Goal: Information Seeking & Learning: Learn about a topic

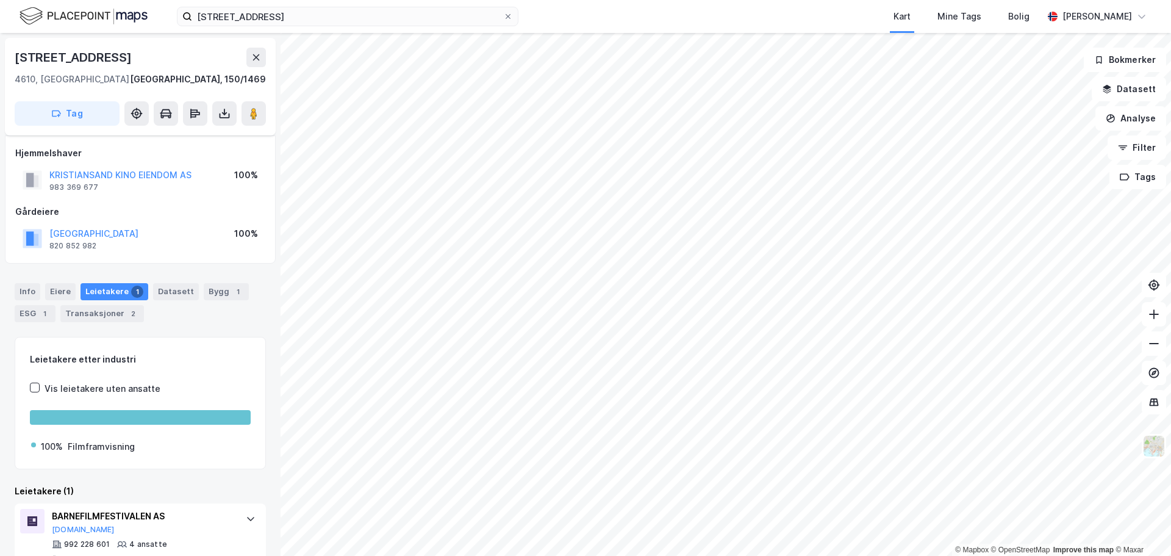
scroll to position [27, 0]
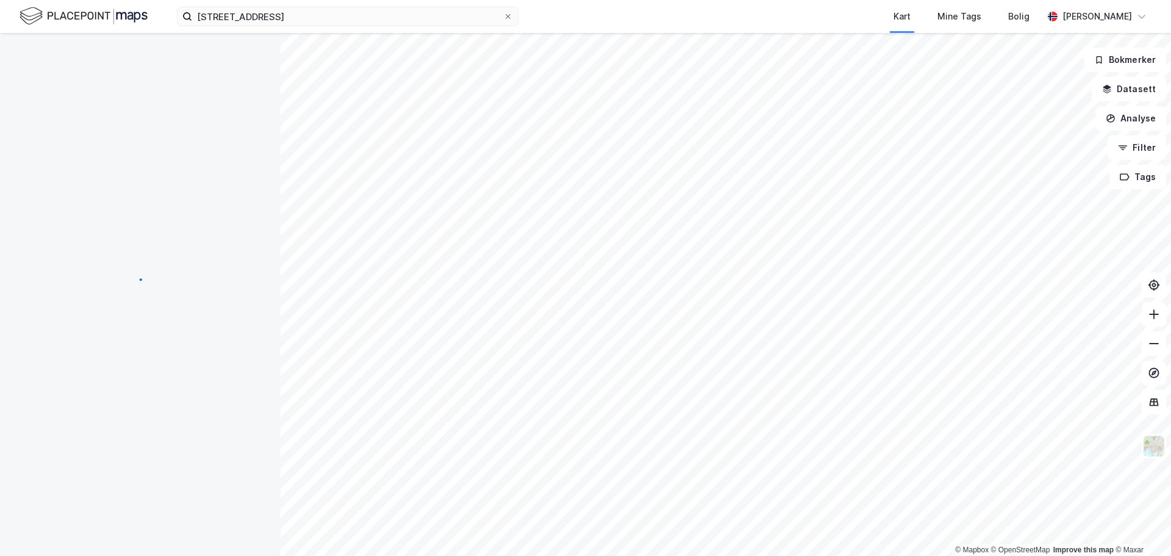
scroll to position [11, 0]
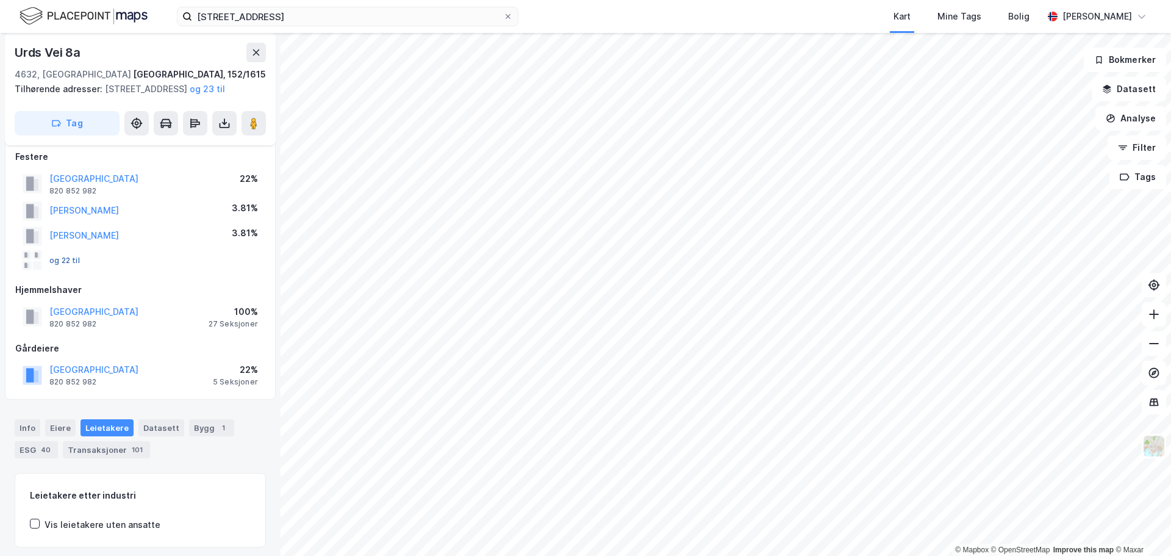
click at [0, 0] on button "og 22 til" at bounding box center [0, 0] width 0 height 0
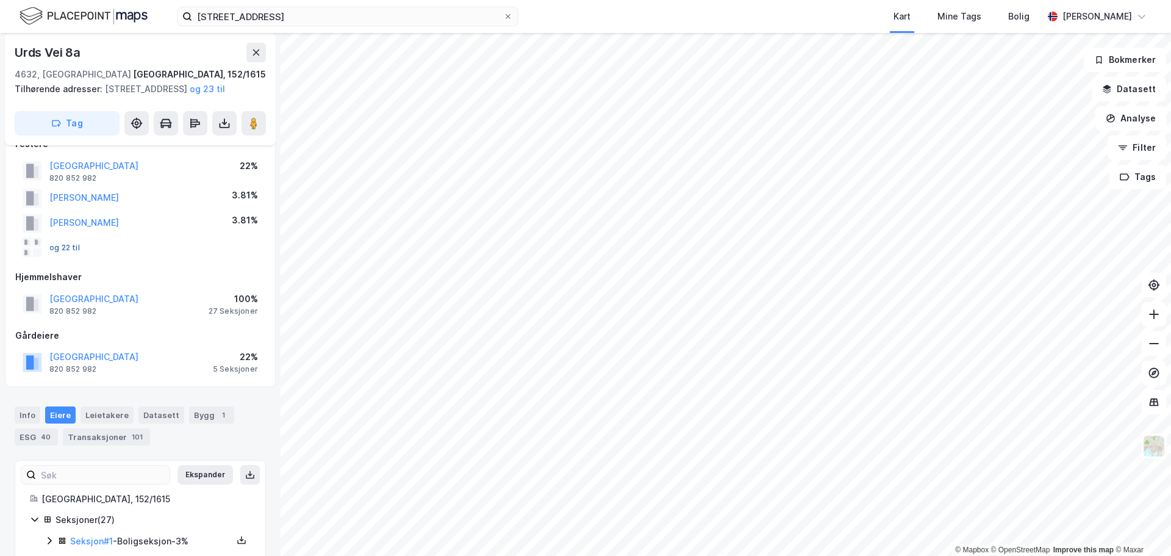
click at [0, 0] on button "og 22 til" at bounding box center [0, 0] width 0 height 0
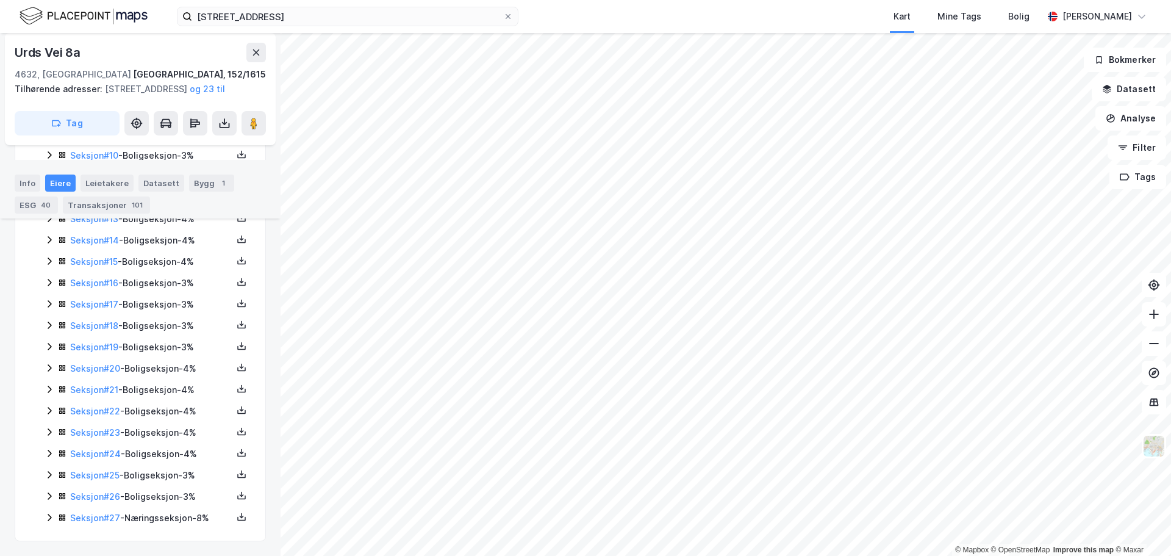
scroll to position [615, 0]
click at [97, 371] on link "Seksjon # 20" at bounding box center [95, 368] width 50 height 10
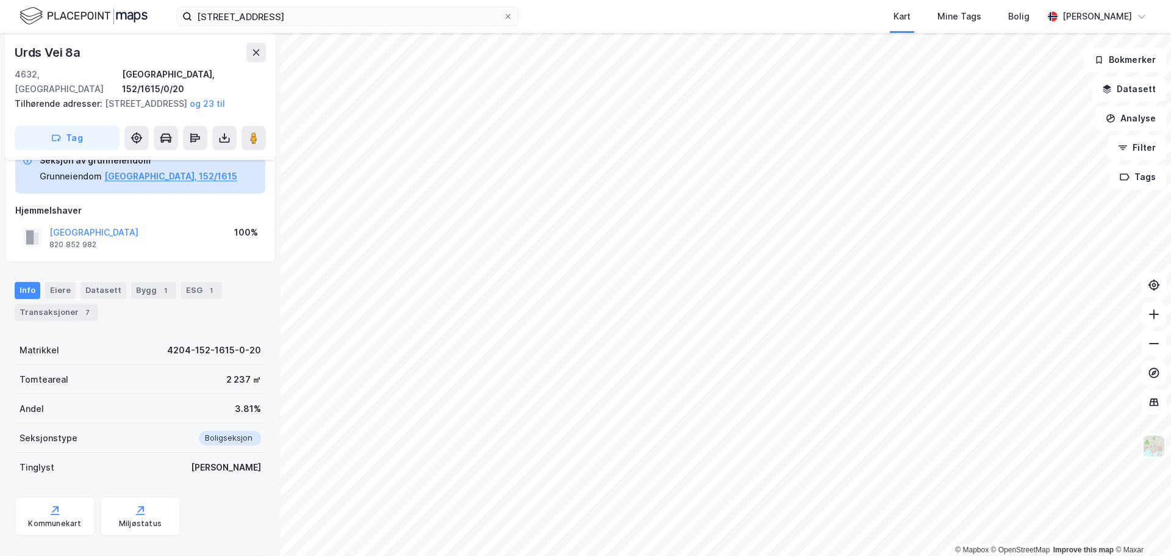
scroll to position [90, 0]
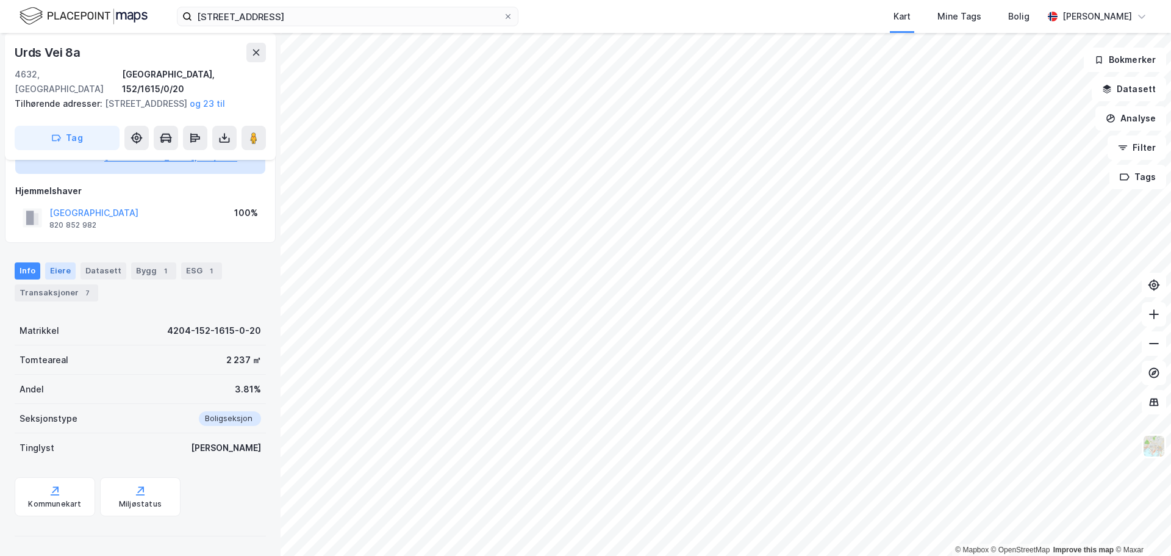
click at [62, 273] on div "Eiere" at bounding box center [60, 270] width 30 height 17
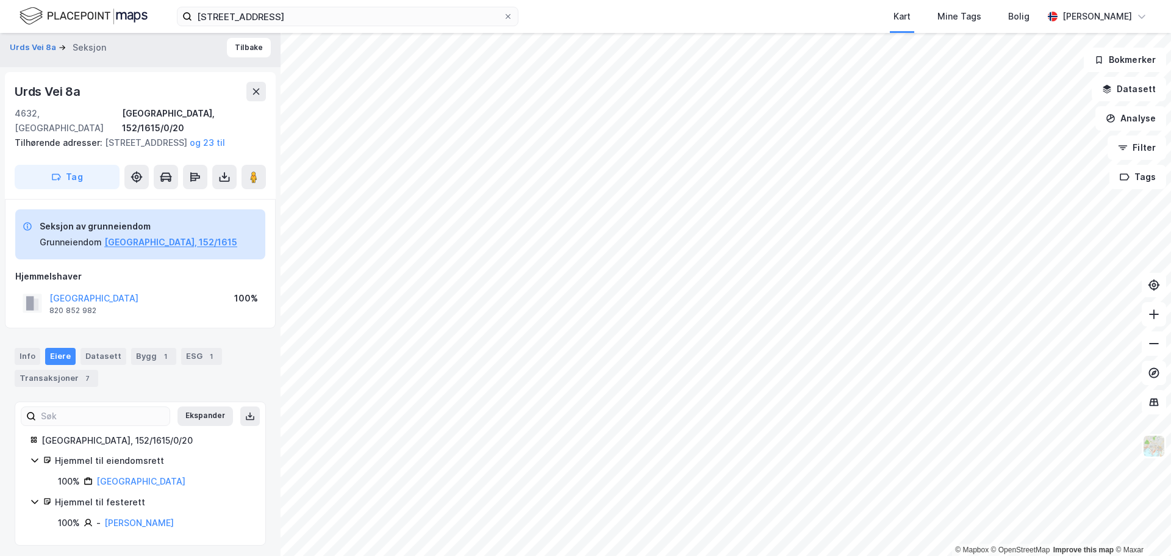
scroll to position [9, 0]
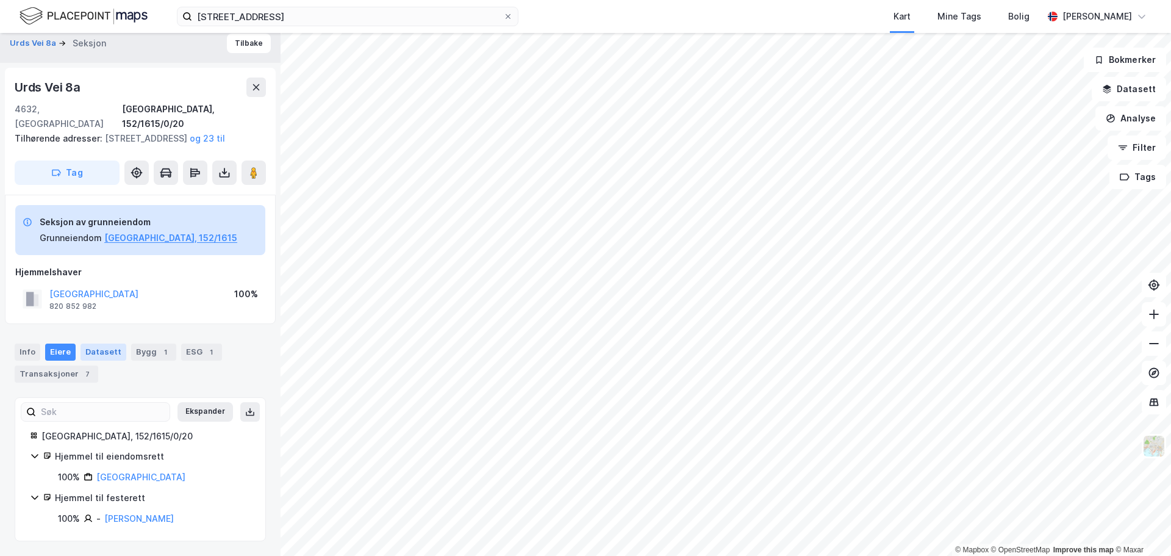
click at [107, 350] on div "Datasett" at bounding box center [104, 351] width 46 height 17
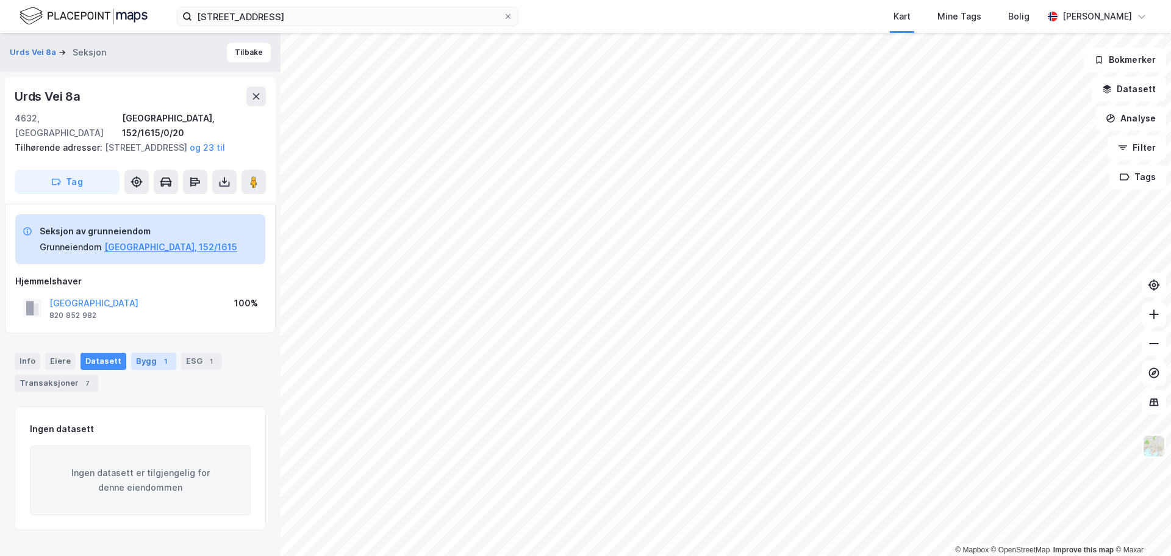
click at [152, 364] on div "Bygg 1" at bounding box center [153, 361] width 45 height 17
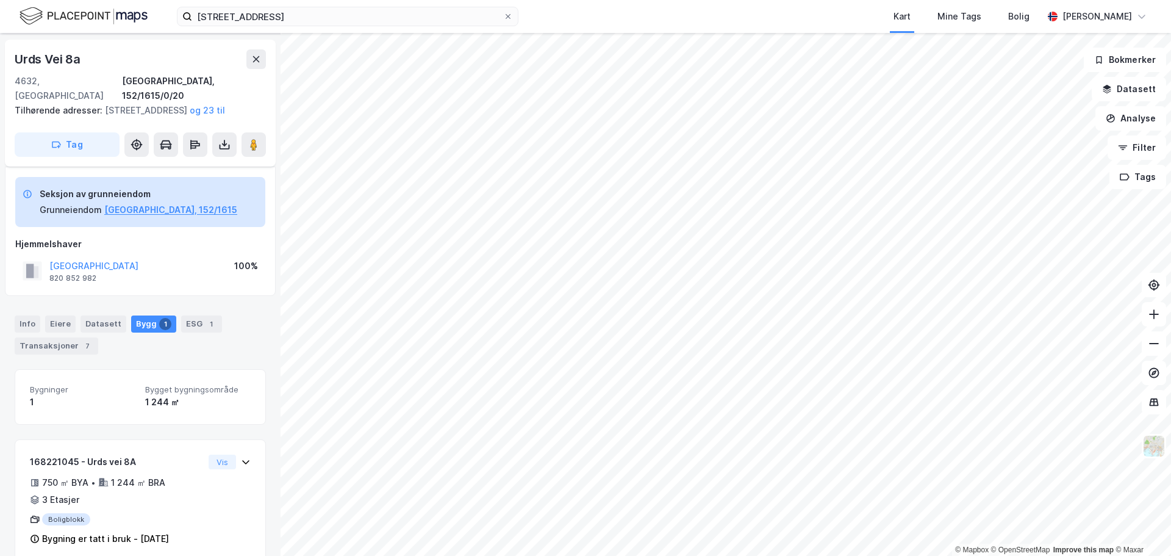
scroll to position [57, 0]
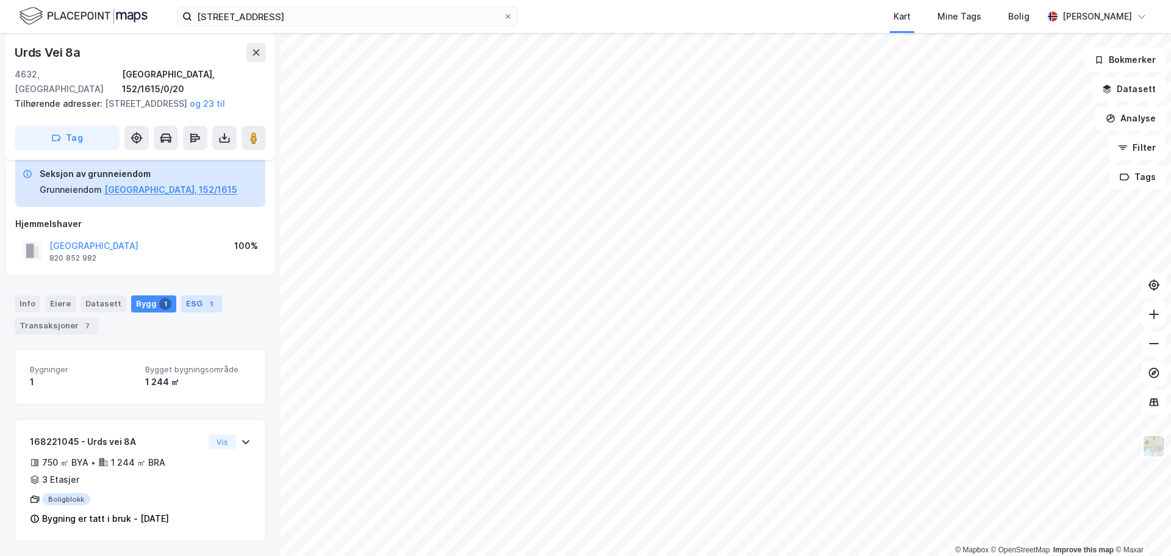
click at [188, 299] on div "ESG 1" at bounding box center [201, 303] width 41 height 17
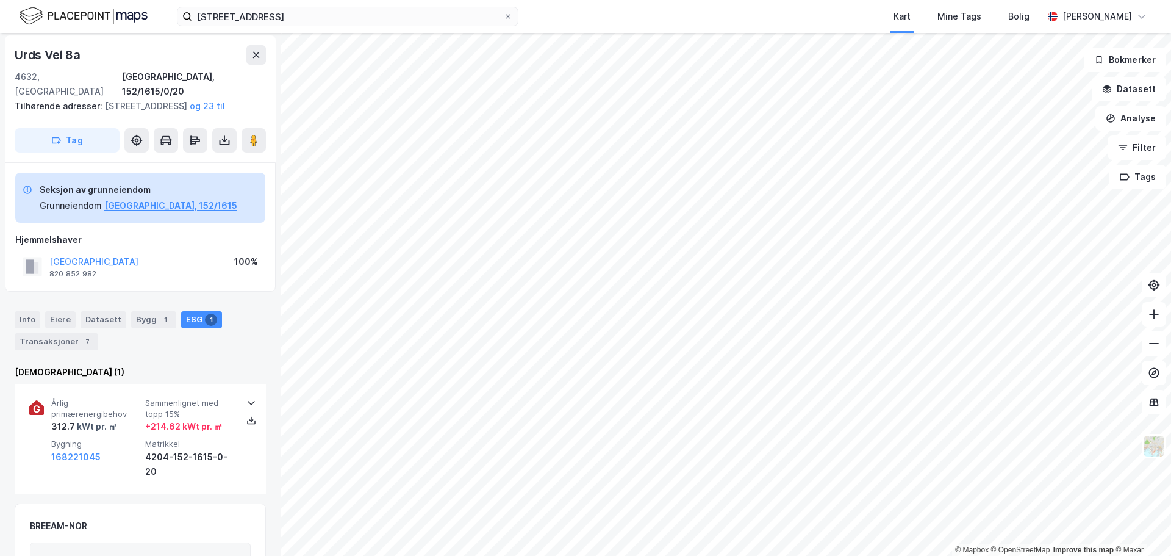
scroll to position [61, 0]
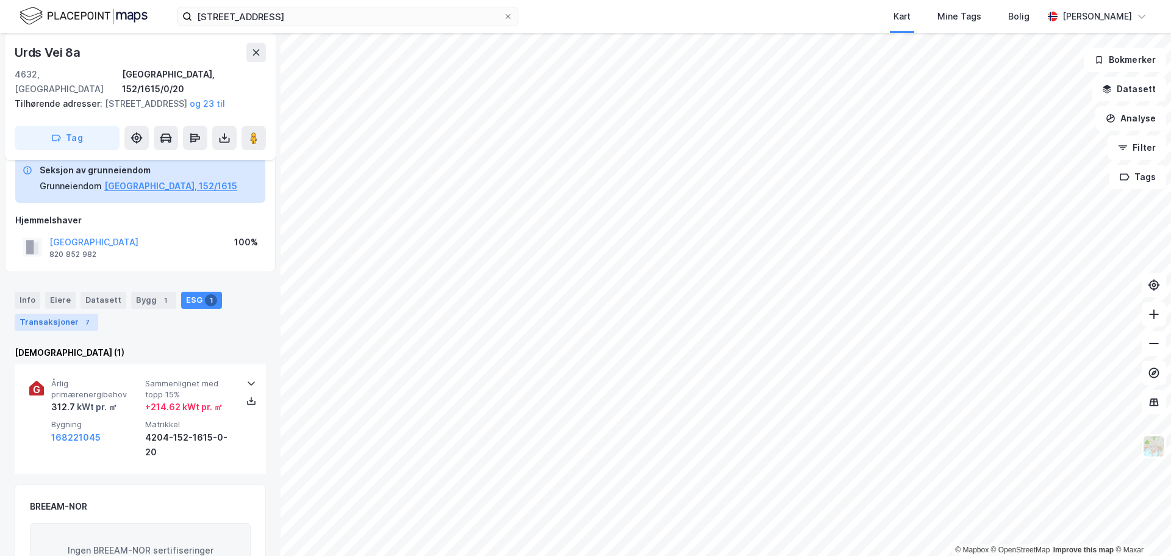
click at [37, 319] on div "Transaksjoner 7" at bounding box center [57, 322] width 84 height 17
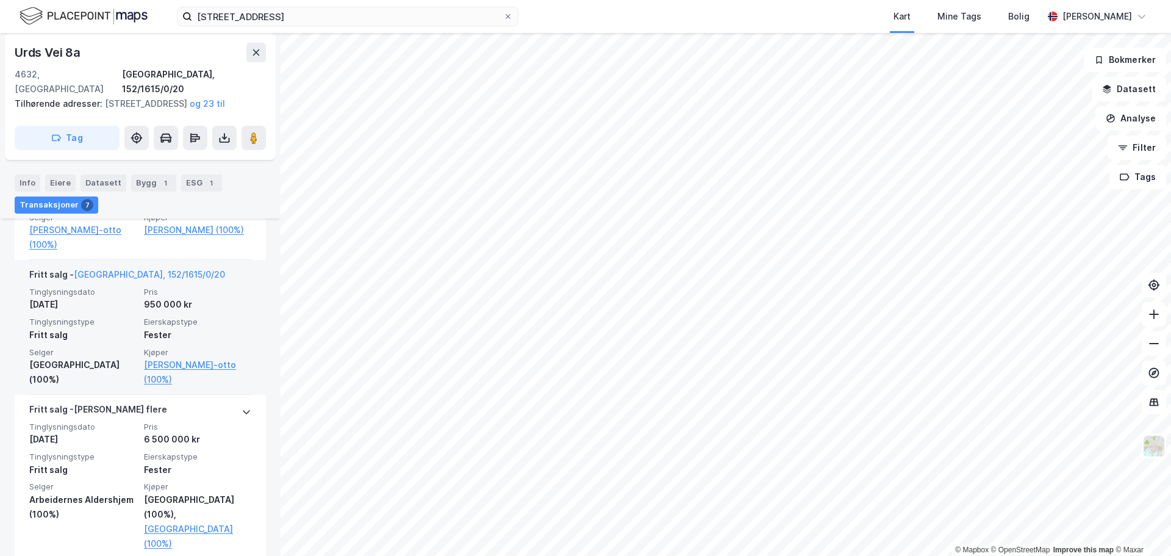
scroll to position [914, 0]
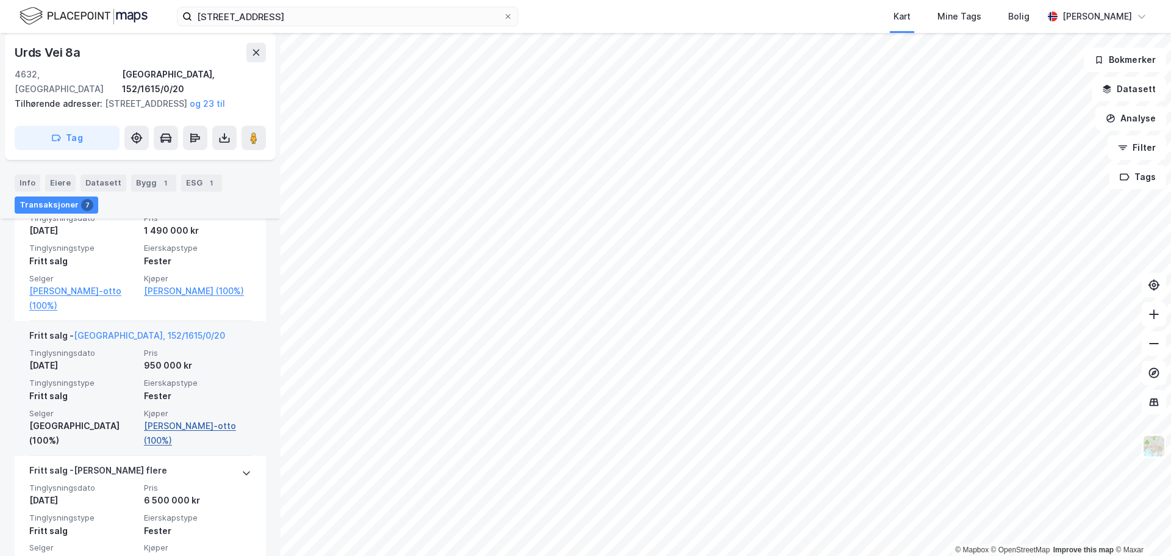
click at [170, 448] on link "[PERSON_NAME]-otto (100%)" at bounding box center [197, 432] width 107 height 29
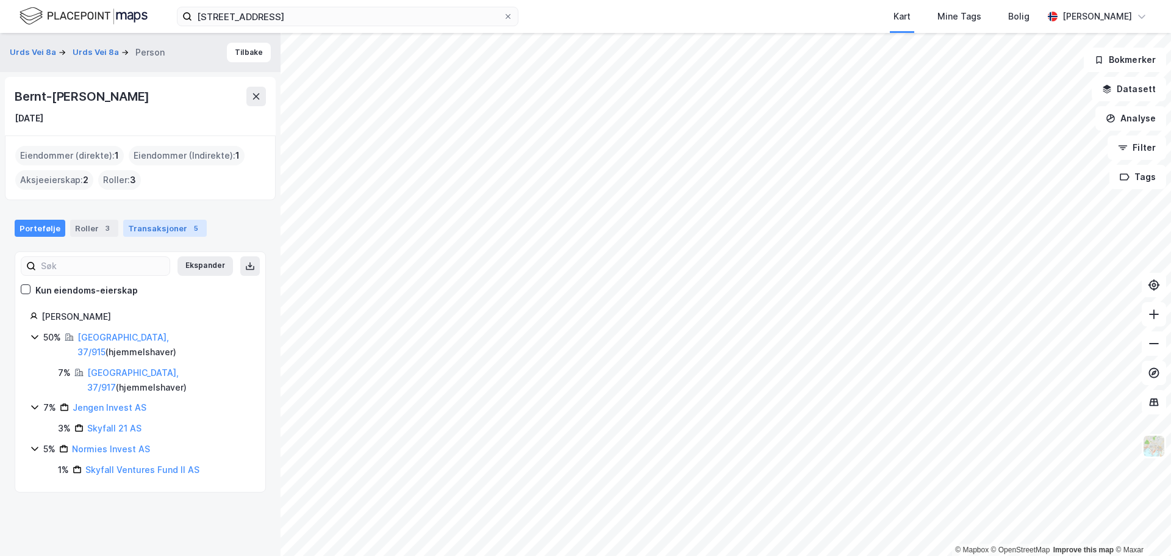
click at [139, 228] on div "Transaksjoner 5" at bounding box center [165, 228] width 84 height 17
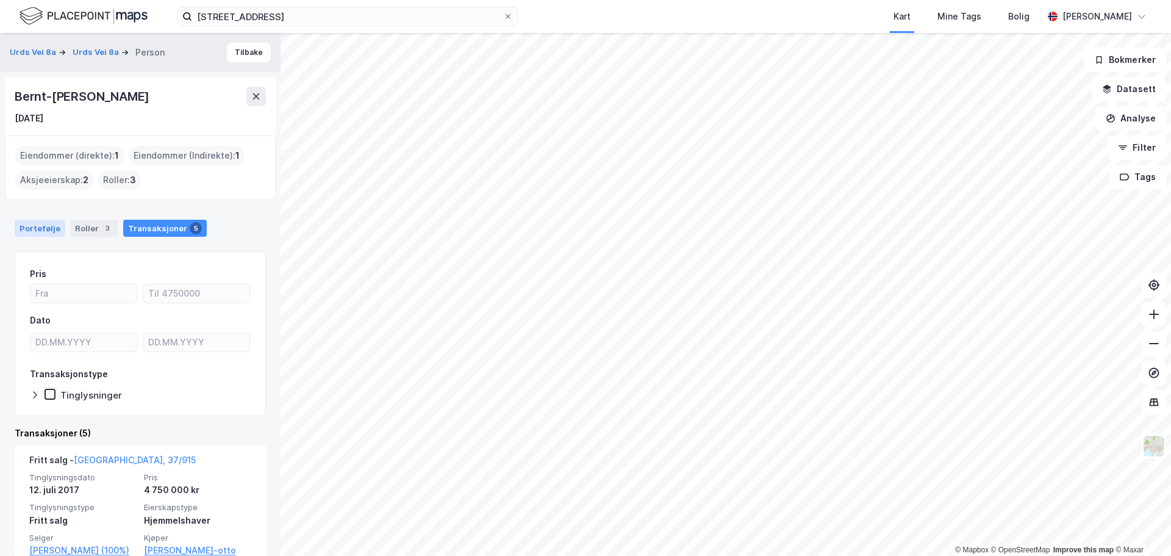
click at [46, 223] on div "Portefølje" at bounding box center [40, 228] width 51 height 17
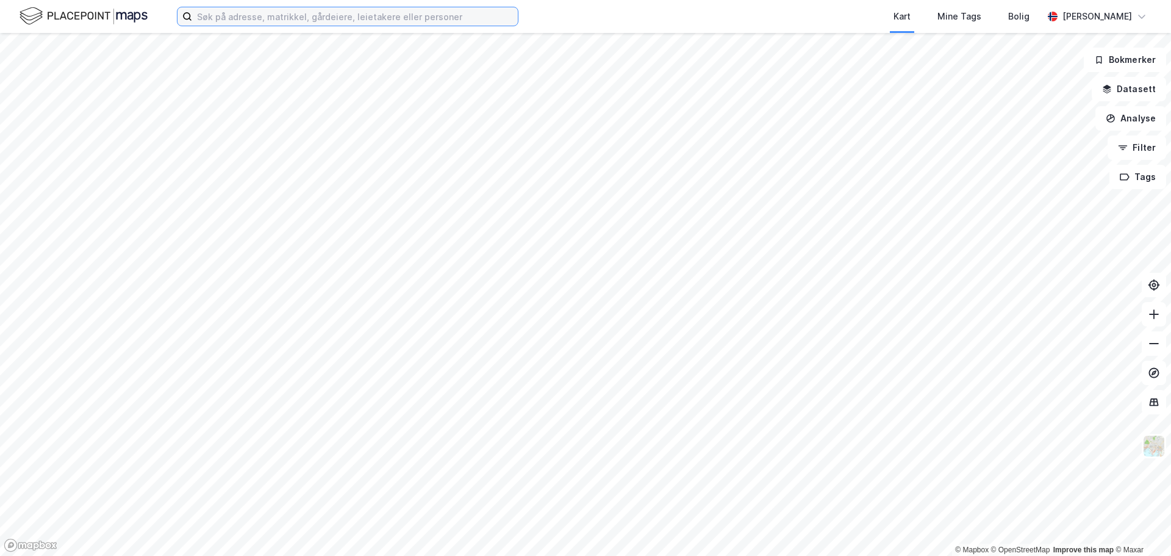
click at [318, 18] on input at bounding box center [355, 16] width 326 height 18
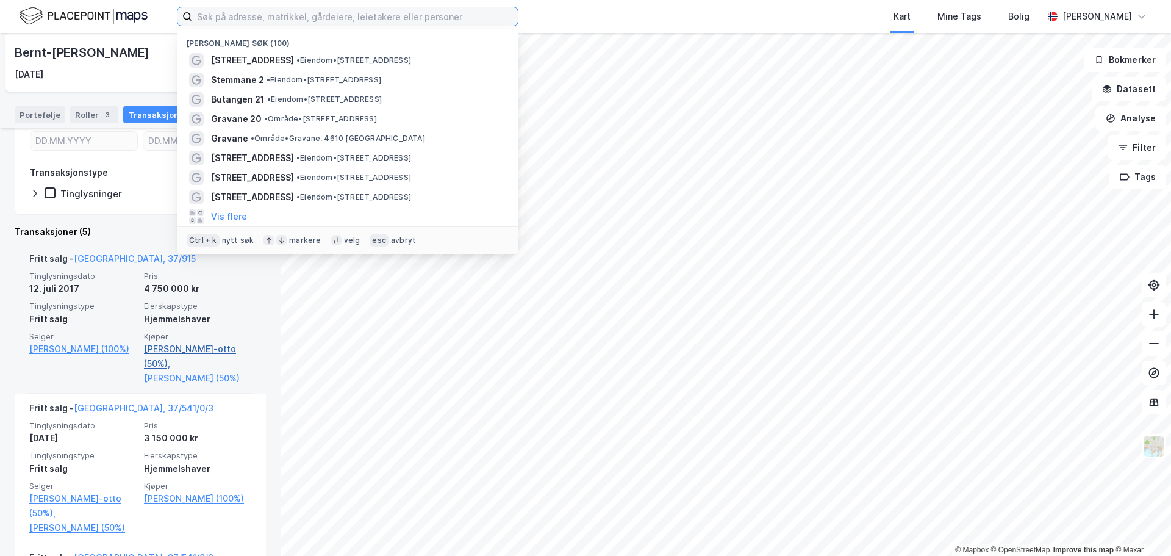
scroll to position [183, 0]
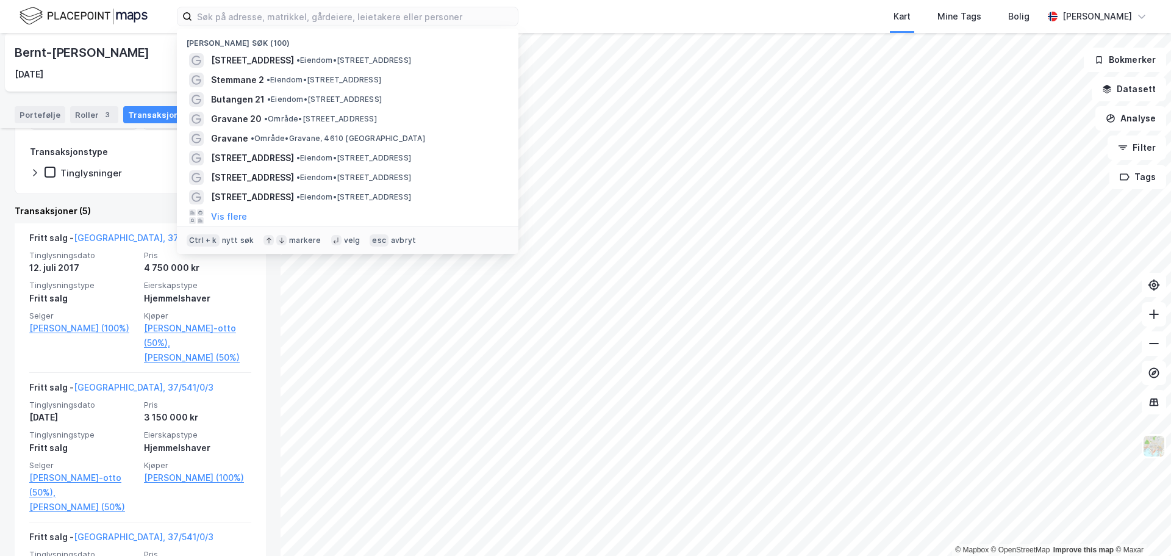
click at [12, 375] on div "Bernt-Otto Fjellestad 1. mai 1986 Eiendommer (direkte) : 1 Eiendommer (Indirekt…" at bounding box center [140, 294] width 281 height 523
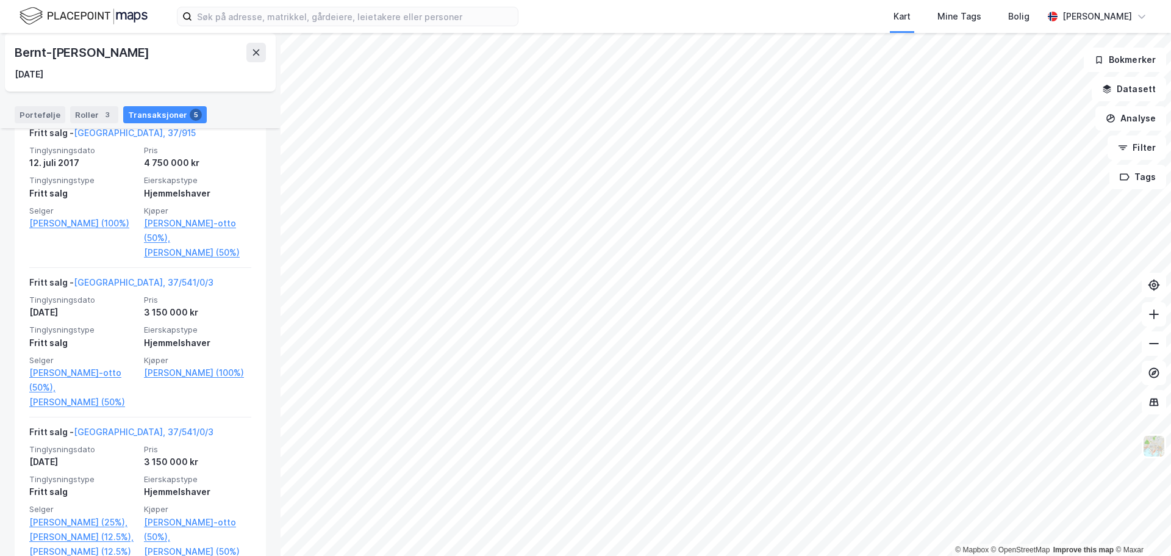
scroll to position [305, 0]
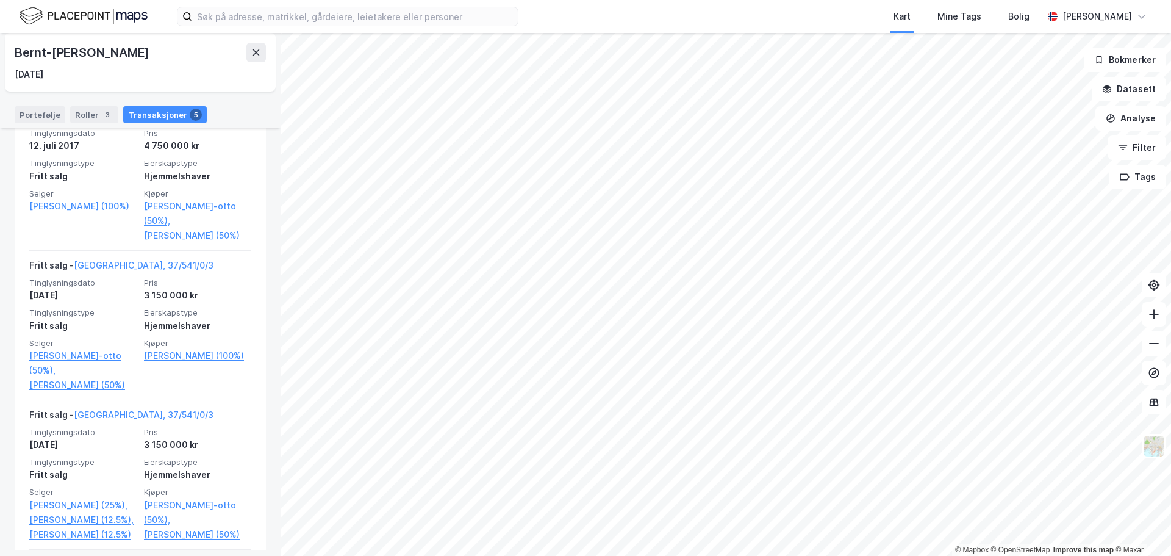
drag, startPoint x: 12, startPoint y: 375, endPoint x: 0, endPoint y: 385, distance: 15.6
click at [0, 385] on div "Bernt-Otto Fjellestad 1. mai 1986 Eiendommer (direkte) : 1 Eiendommer (Indirekt…" at bounding box center [140, 294] width 281 height 523
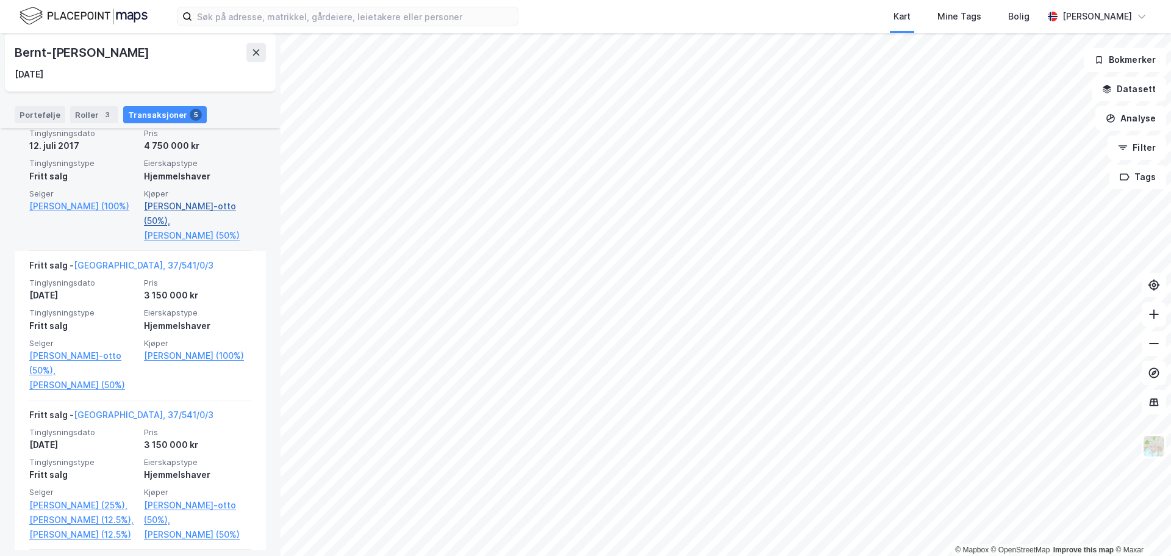
click at [157, 211] on link "[PERSON_NAME]-otto (50%)," at bounding box center [197, 213] width 107 height 29
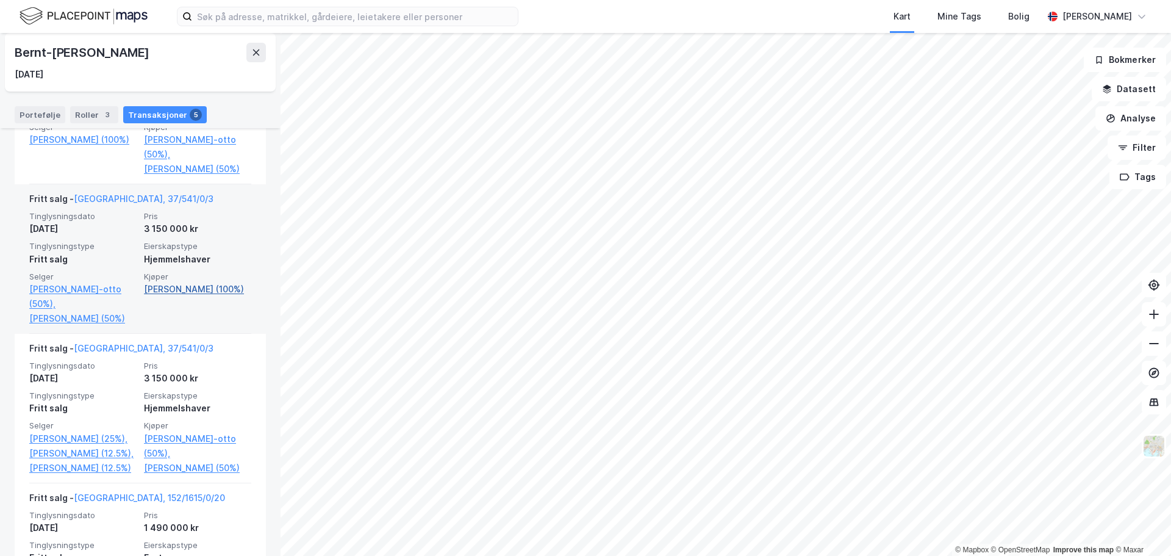
scroll to position [612, 0]
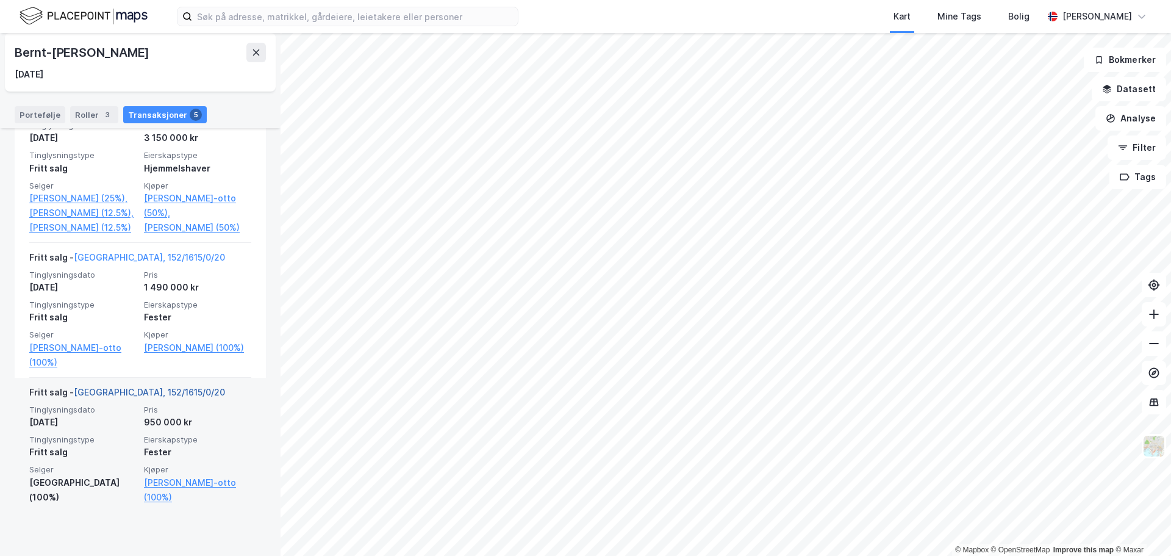
click at [154, 397] on link "[GEOGRAPHIC_DATA], 152/1615/0/20" at bounding box center [149, 392] width 151 height 10
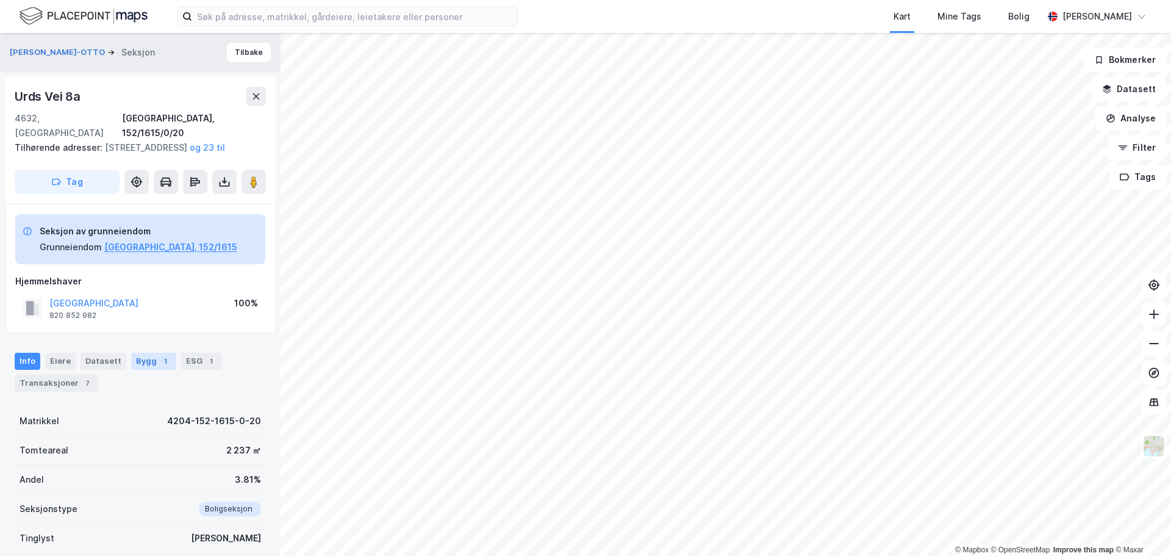
click at [160, 360] on div "1" at bounding box center [165, 361] width 12 height 12
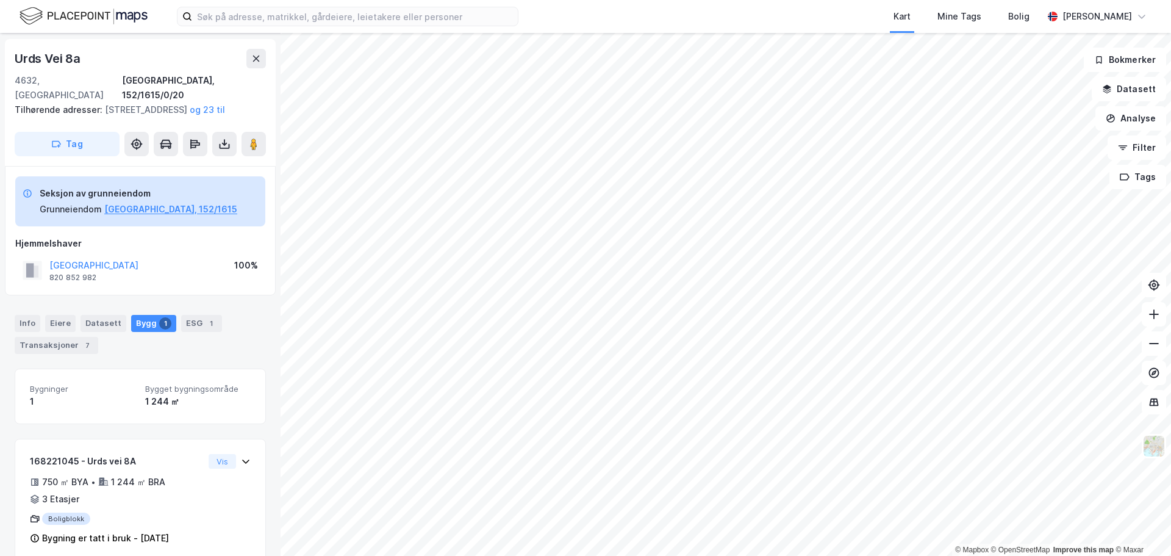
scroll to position [57, 0]
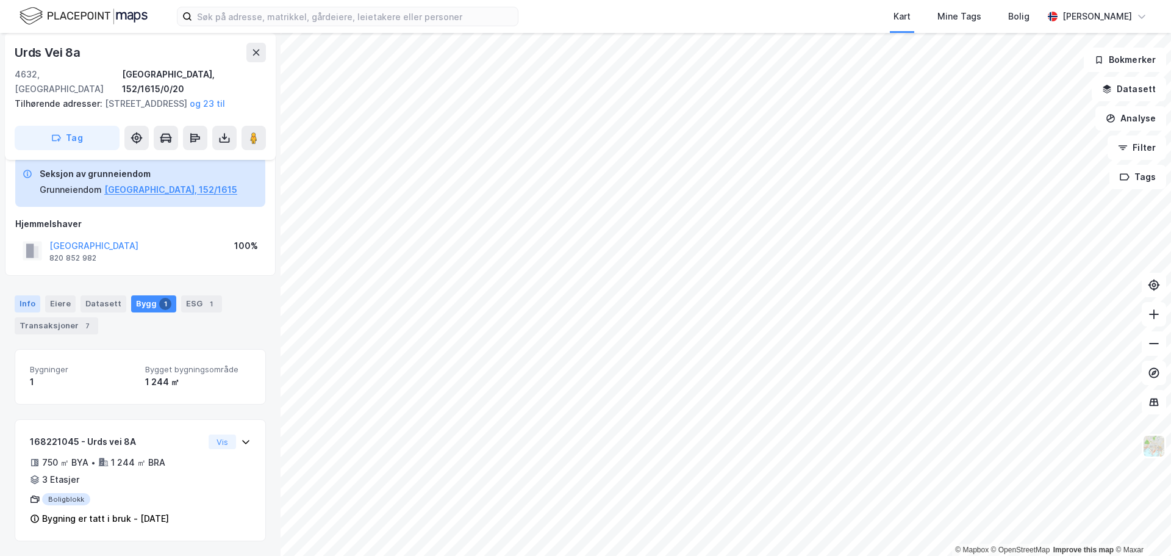
click at [23, 304] on div "Info" at bounding box center [28, 303] width 26 height 17
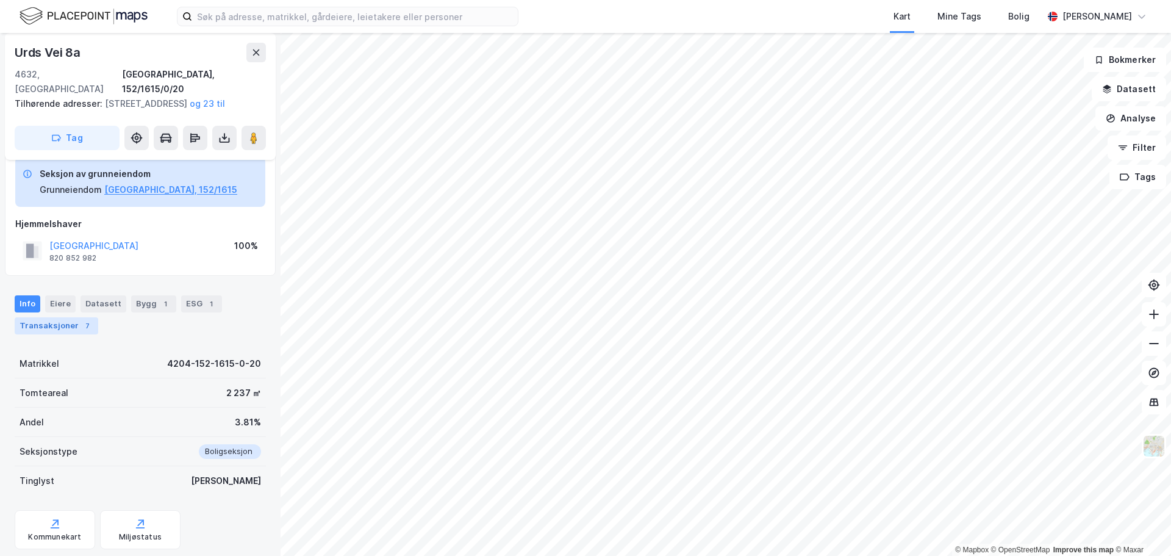
click at [57, 319] on div "Transaksjoner 7" at bounding box center [57, 325] width 84 height 17
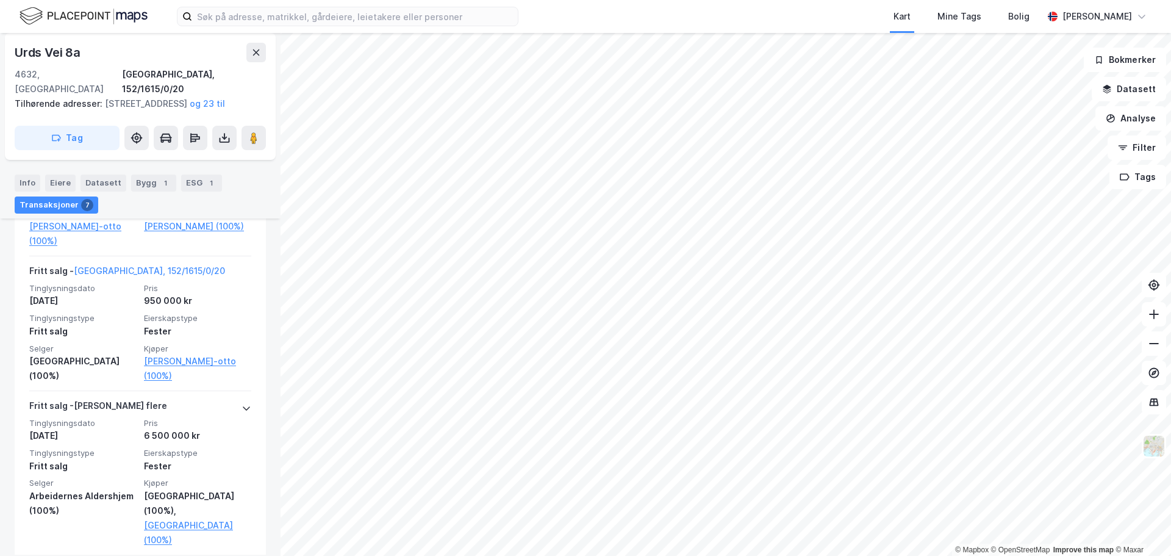
scroll to position [1036, 0]
